Goal: Task Accomplishment & Management: Use online tool/utility

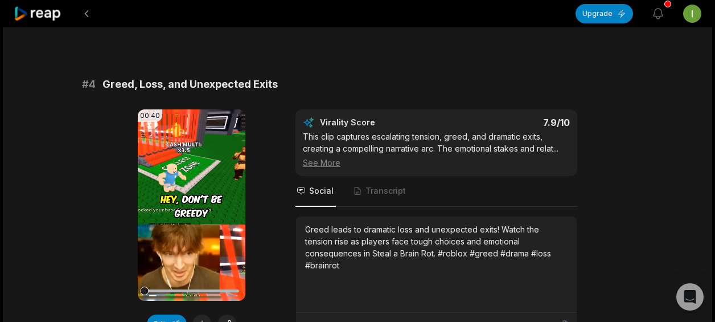
scroll to position [1084, 0]
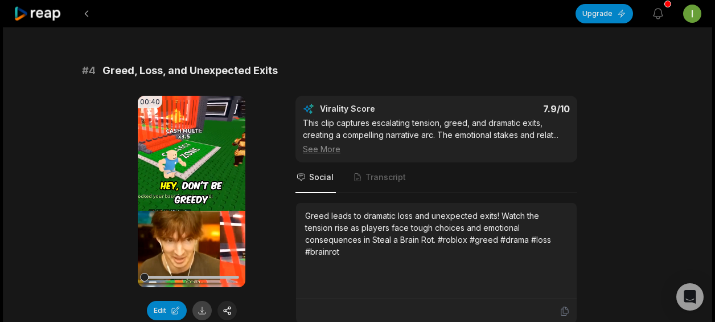
click at [203, 301] on button at bounding box center [201, 310] width 19 height 19
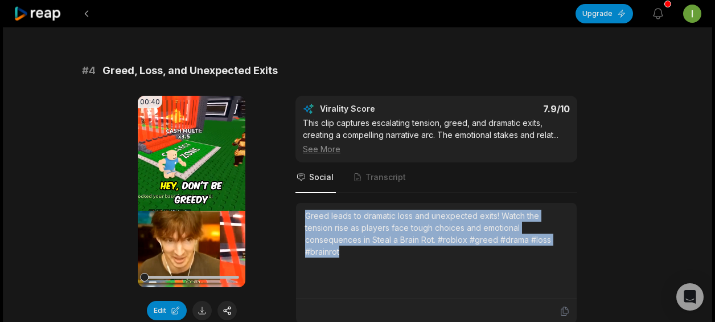
drag, startPoint x: 305, startPoint y: 201, endPoint x: 559, endPoint y: 238, distance: 257.2
click at [559, 238] on div "Greed leads to dramatic loss and unexpected exits! Watch the tension rise as pl…" at bounding box center [436, 250] width 262 height 82
copy div "Greed leads to dramatic loss and unexpected exits! Watch the tension rise as pl…"
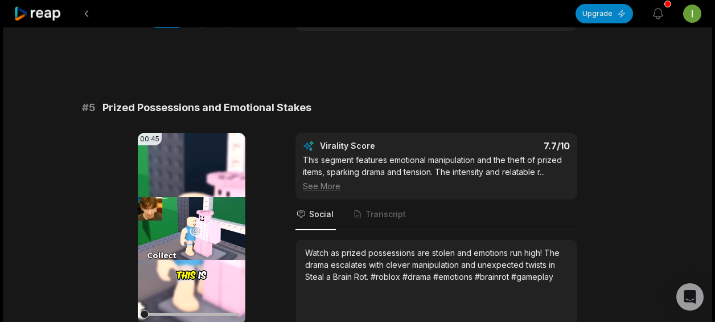
scroll to position [1389, 0]
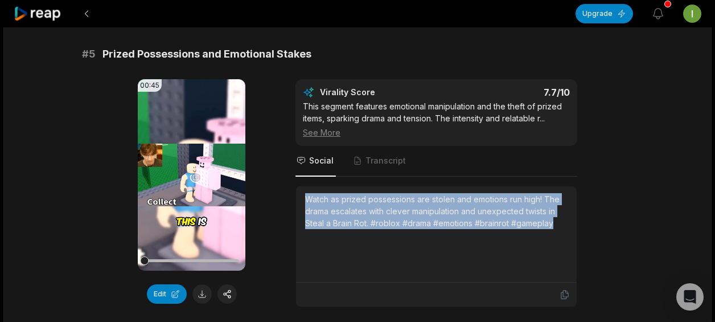
drag, startPoint x: 302, startPoint y: 184, endPoint x: 561, endPoint y: 224, distance: 262.6
click at [561, 224] on div "Watch as prized possessions are stolen and emotions run high! The drama escalat…" at bounding box center [436, 234] width 281 height 96
copy div "Watch as prized possessions are stolen and emotions run high! The drama escalat…"
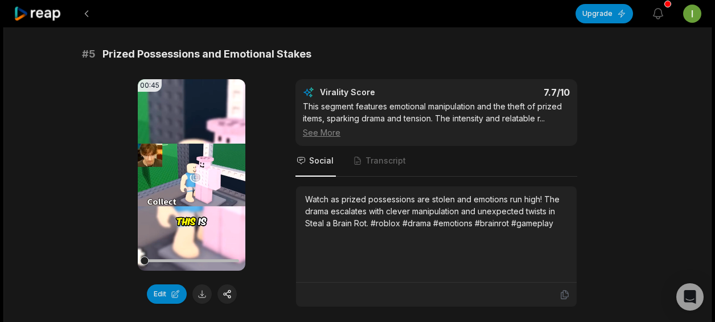
click at [588, 137] on div "00:45 Your browser does not support mp4 format. Edit Virality Score 7.7 /10 Thi…" at bounding box center [357, 193] width 551 height 228
click at [201, 284] on button at bounding box center [201, 293] width 19 height 19
click at [279, 220] on div "00:45 Your browser does not support mp4 format. Edit Virality Score 7.7 /10 Thi…" at bounding box center [357, 193] width 551 height 228
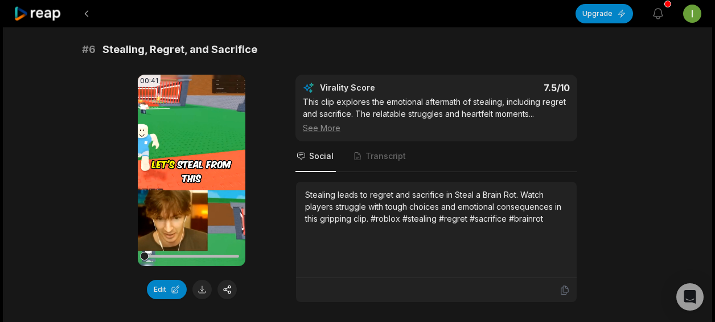
scroll to position [1771, 0]
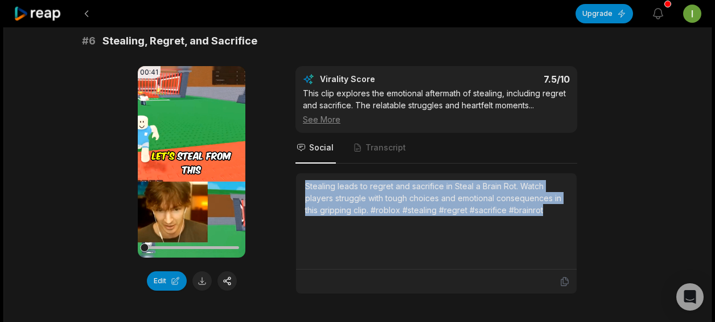
drag, startPoint x: 306, startPoint y: 167, endPoint x: 563, endPoint y: 195, distance: 258.8
click at [563, 195] on div "Stealing leads to regret and sacrifice in Steal a Brain Rot. Watch players stru…" at bounding box center [436, 198] width 262 height 36
copy div "Stealing leads to regret and sacrifice in Steal a Brain Rot. Watch players stru…"
click at [207, 271] on button at bounding box center [201, 280] width 19 height 19
click at [349, 218] on div "Stealing leads to regret and sacrifice in Steal a Brain Rot. Watch players stru…" at bounding box center [436, 221] width 262 height 82
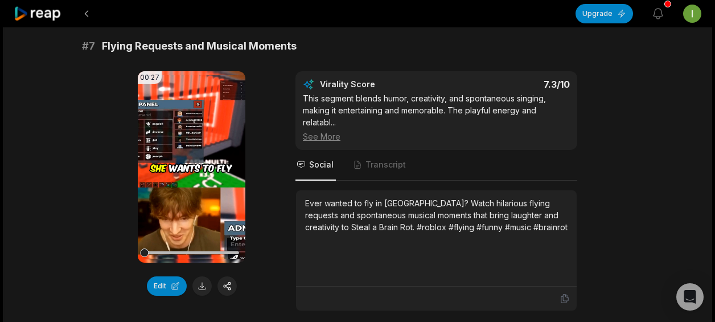
scroll to position [2059, 0]
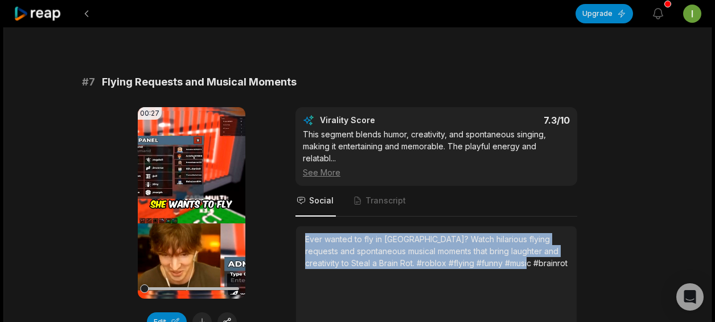
drag, startPoint x: 304, startPoint y: 223, endPoint x: 529, endPoint y: 254, distance: 227.6
click at [529, 254] on div "Ever wanted to fly in [GEOGRAPHIC_DATA]? Watch hilarious flying requests and sp…" at bounding box center [436, 274] width 281 height 96
copy div "Ever wanted to fly in [GEOGRAPHIC_DATA]? Watch hilarious flying requests and sp…"
click at [197, 312] on button at bounding box center [201, 321] width 19 height 19
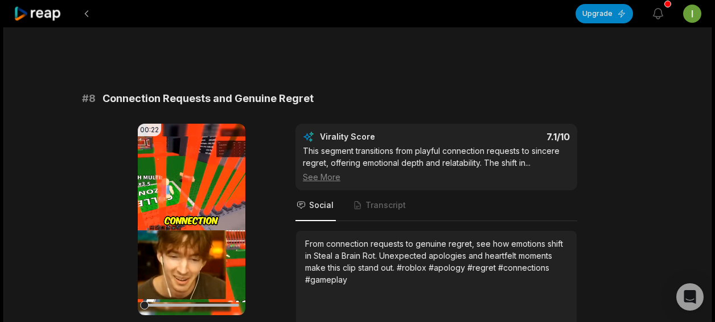
scroll to position [2397, 0]
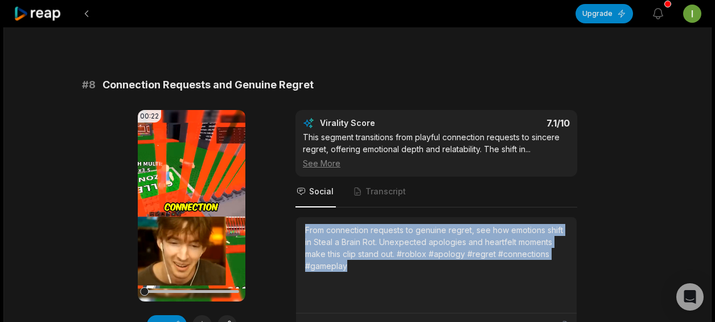
drag, startPoint x: 305, startPoint y: 211, endPoint x: 385, endPoint y: 252, distance: 89.3
click at [385, 252] on div "From connection requests to genuine regret, see how emotions shift in Steal a B…" at bounding box center [436, 248] width 262 height 48
copy div "From connection requests to genuine regret, see how emotions shift in Steal a B…"
click at [201, 315] on button at bounding box center [201, 324] width 19 height 19
click at [205, 315] on button at bounding box center [201, 324] width 19 height 19
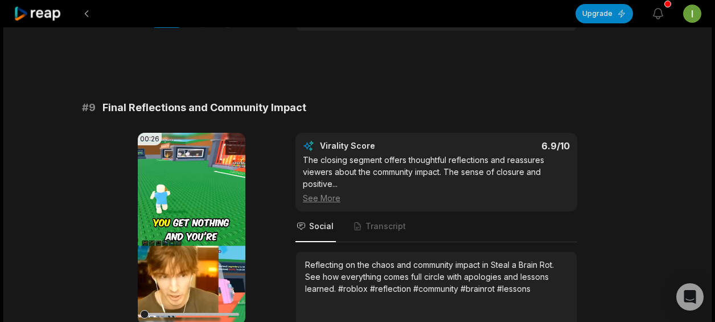
scroll to position [2708, 0]
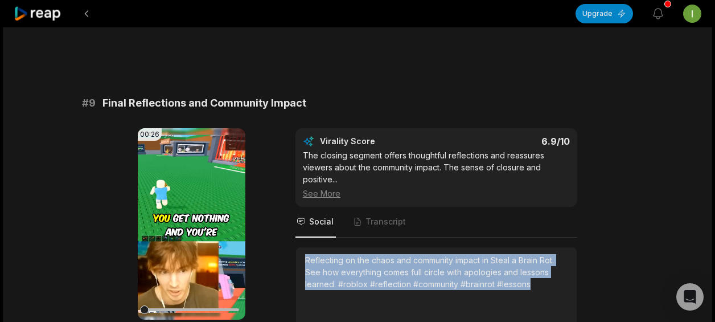
drag, startPoint x: 302, startPoint y: 238, endPoint x: 548, endPoint y: 270, distance: 248.5
click at [548, 270] on div "Reflecting on the chaos and community impact in Steal a Brain Rot. See how ever…" at bounding box center [436, 295] width 281 height 96
copy div "Reflecting on the chaos and community impact in Steal a Brain Rot. See how ever…"
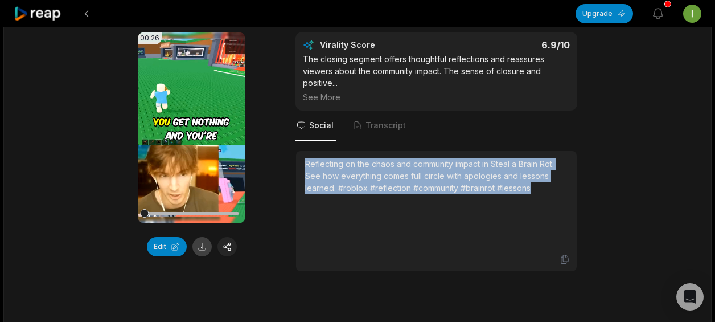
click at [205, 237] on button at bounding box center [201, 246] width 19 height 19
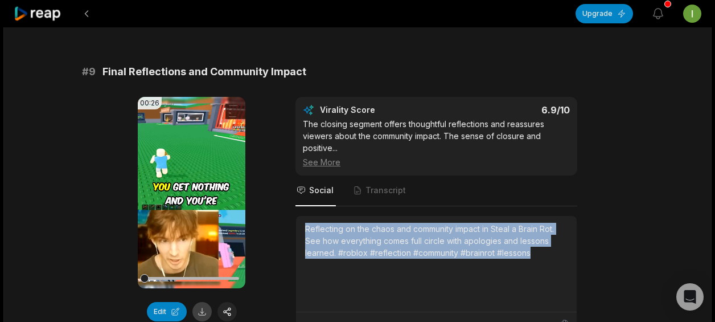
click at [199, 302] on button at bounding box center [201, 311] width 19 height 19
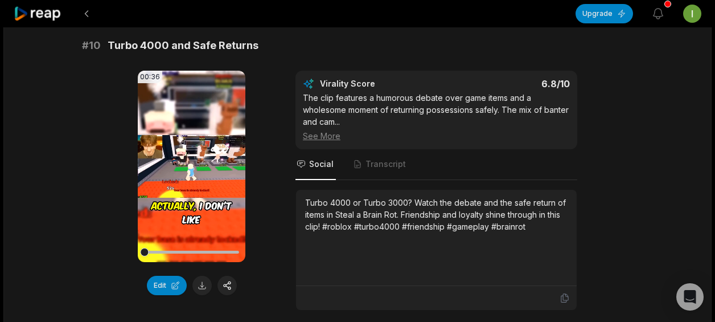
scroll to position [3116, 0]
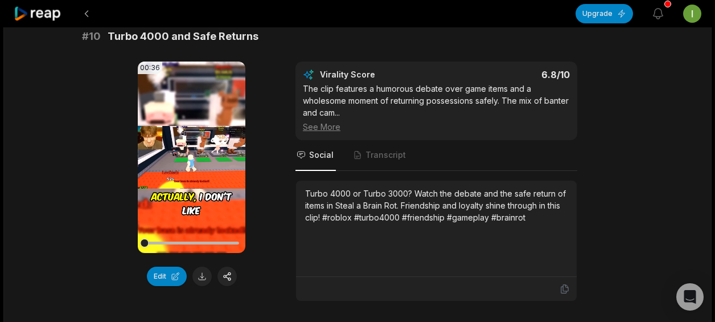
click at [515, 201] on div "Turbo 4000 or Turbo 3000? Watch the debate and the safe return of items in Stea…" at bounding box center [436, 205] width 262 height 36
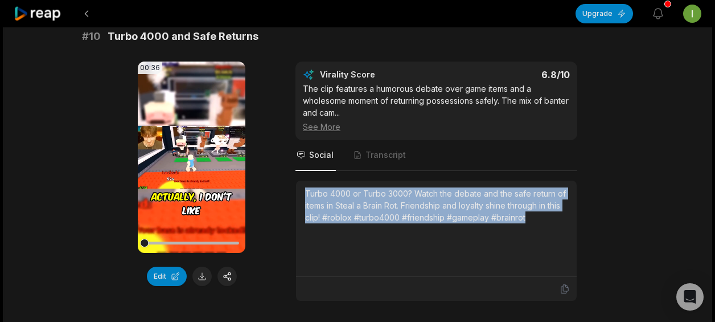
drag, startPoint x: 305, startPoint y: 175, endPoint x: 556, endPoint y: 219, distance: 255.4
click at [556, 219] on div "Turbo 4000 or Turbo 3000? Watch the debate and the safe return of items in Stea…" at bounding box center [436, 228] width 262 height 82
copy div "Turbo 4000 or Turbo 3000? Watch the debate and the safe return of items in Stea…"
click at [600, 158] on div "00:36 Your browser does not support mp4 format. Edit Virality Score 6.8 /10 The…" at bounding box center [357, 181] width 551 height 240
click at [192, 266] on button at bounding box center [201, 275] width 19 height 19
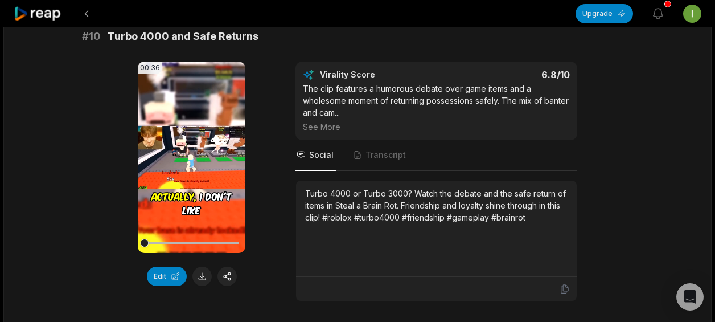
click at [39, 13] on icon at bounding box center [38, 13] width 48 height 15
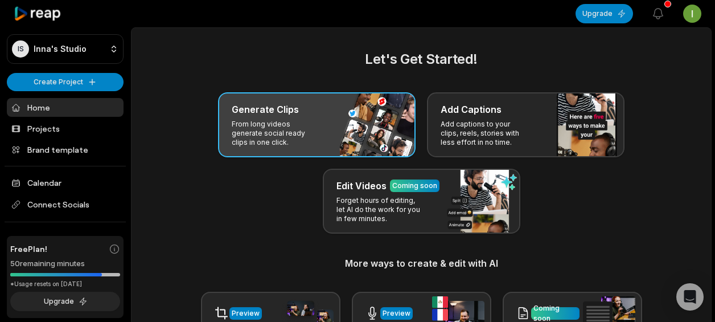
click at [304, 117] on div "Generate Clips From long videos generate social ready clips in one click." at bounding box center [317, 124] width 198 height 65
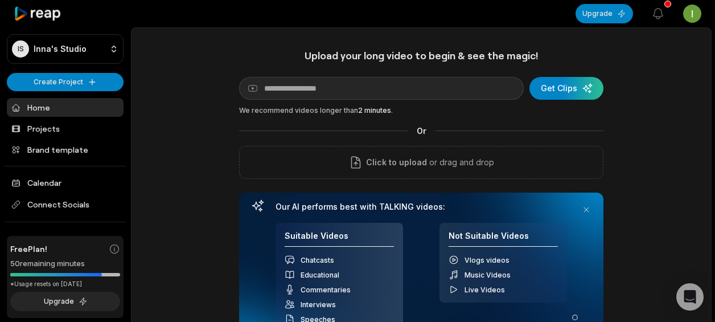
click at [302, 75] on div "Upload your long video to begin & see the magic! YouTube link Get Clips We reco…" at bounding box center [421, 200] width 364 height 302
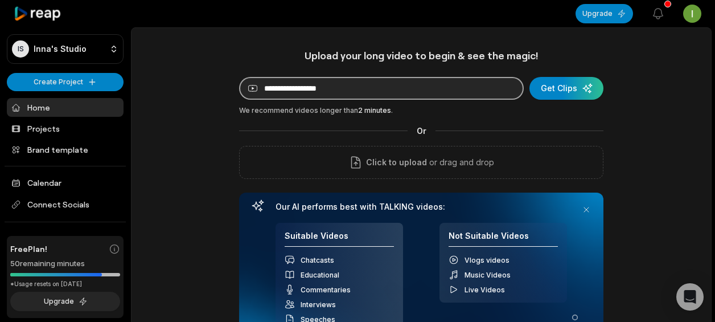
click at [376, 96] on input at bounding box center [381, 88] width 285 height 23
paste input "**********"
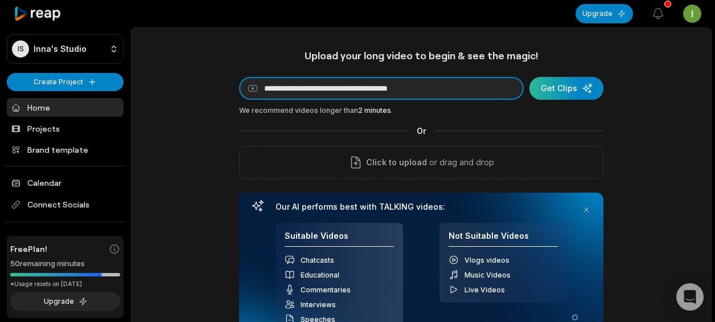
type input "**********"
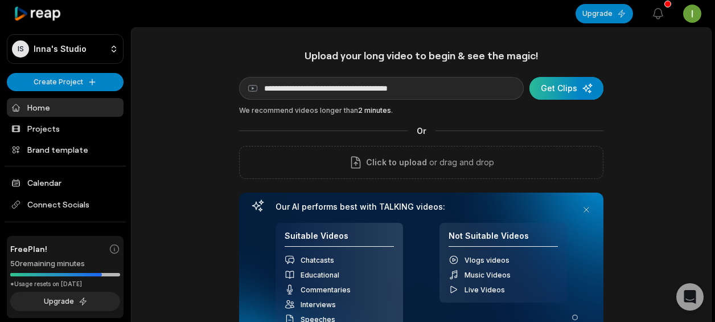
click at [563, 82] on div "submit" at bounding box center [566, 88] width 74 height 23
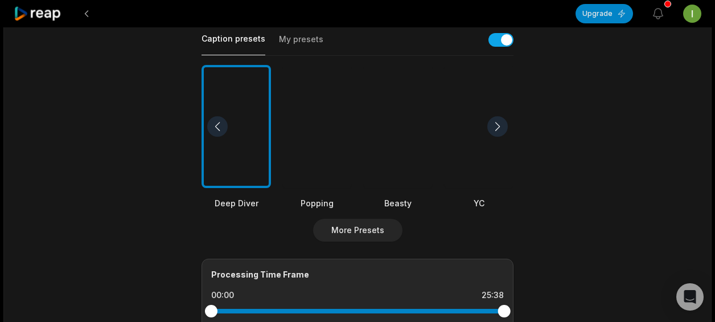
scroll to position [281, 0]
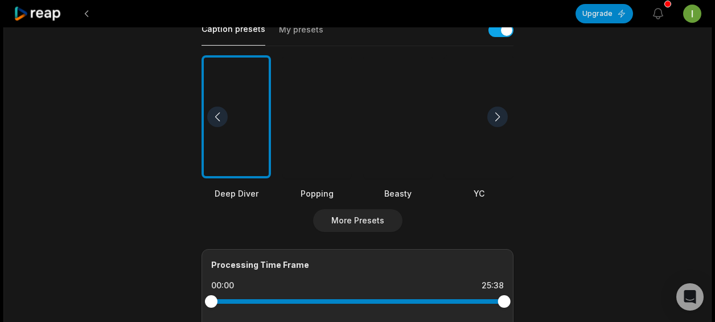
click at [398, 141] on div at bounding box center [397, 117] width 69 height 124
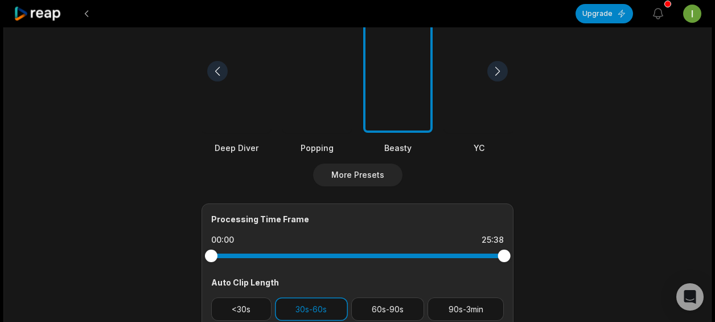
scroll to position [502, 0]
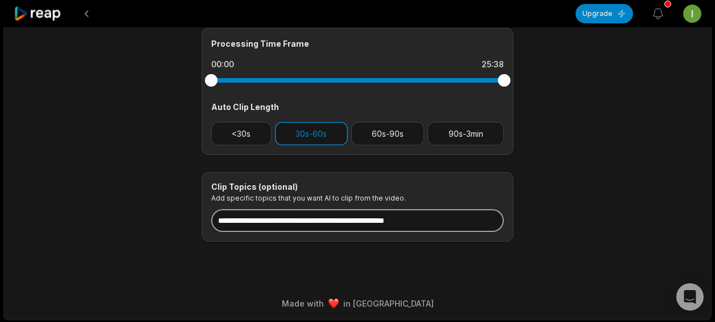
click at [258, 212] on input at bounding box center [357, 220] width 293 height 23
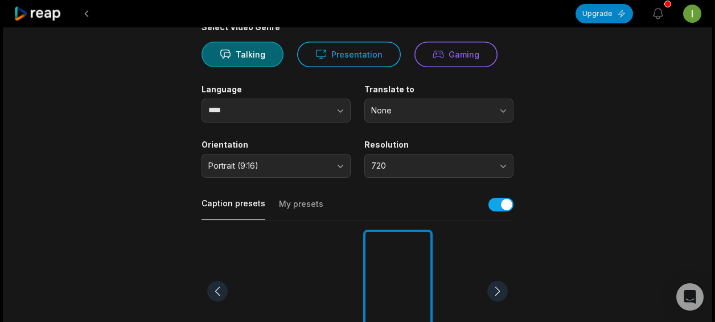
scroll to position [94, 0]
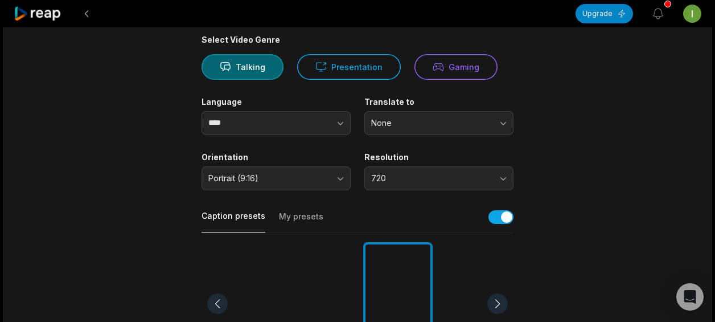
type input "******"
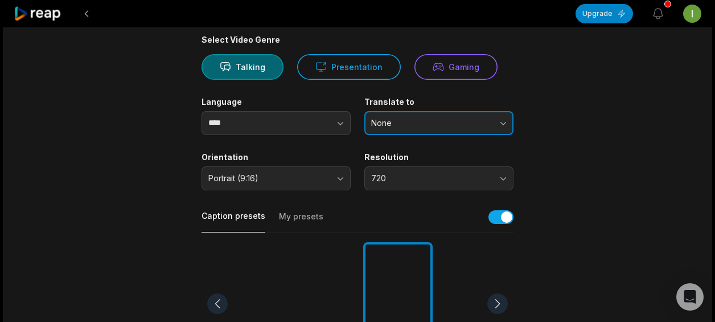
click at [400, 118] on span "None" at bounding box center [431, 123] width 120 height 10
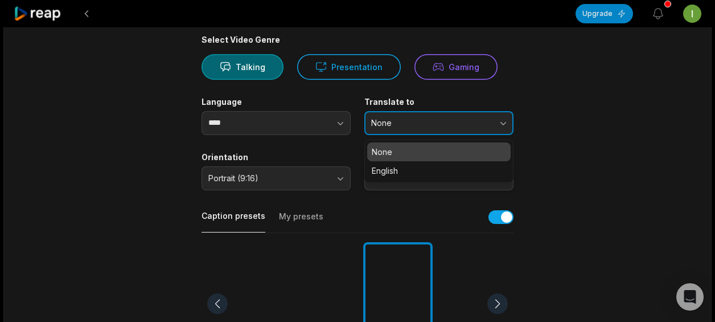
click at [400, 118] on span "None" at bounding box center [431, 123] width 120 height 10
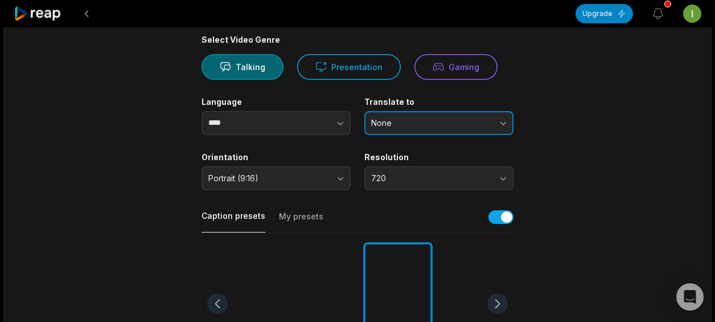
scroll to position [0, 0]
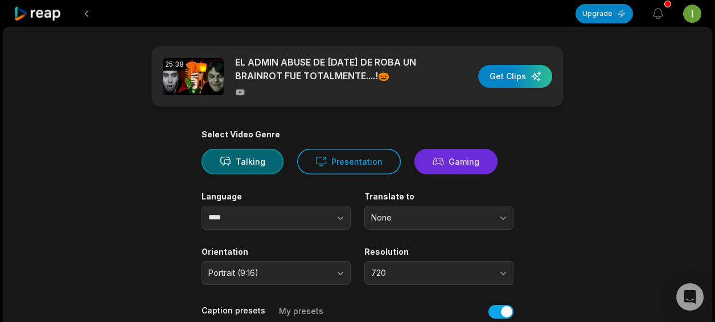
click at [445, 167] on button "Gaming" at bounding box center [455, 162] width 83 height 26
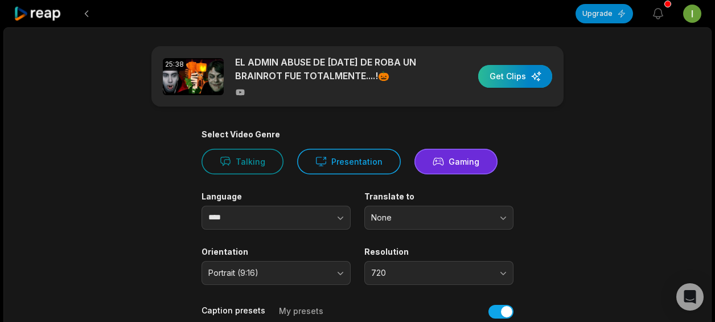
click at [520, 73] on div "button" at bounding box center [515, 76] width 74 height 23
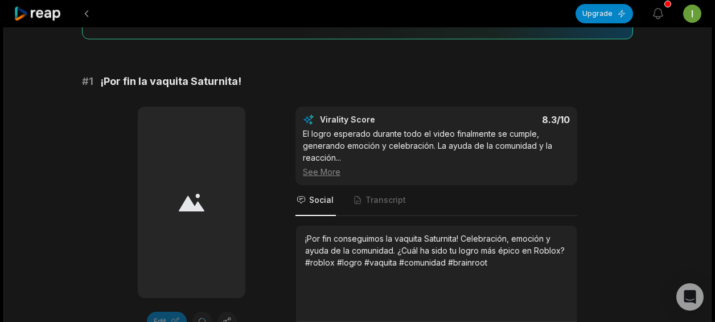
scroll to position [163, 0]
